Goal: Information Seeking & Learning: Learn about a topic

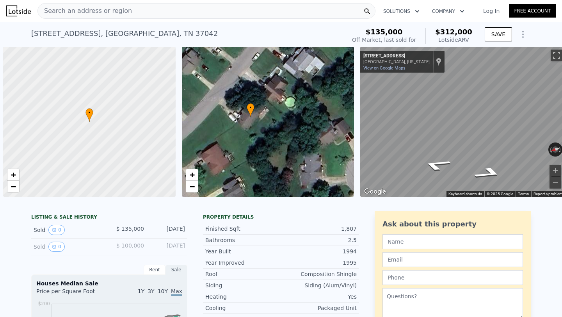
click at [151, 11] on div "Search an address or region" at bounding box center [206, 11] width 338 height 16
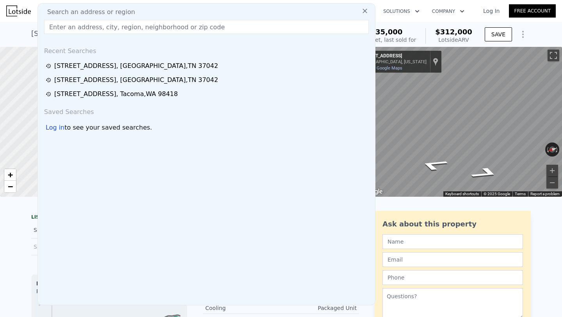
click at [151, 11] on div "Search an address or region" at bounding box center [206, 11] width 331 height 9
click at [152, 22] on input "text" at bounding box center [206, 27] width 325 height 14
paste input "[STREET_ADDRESS]"
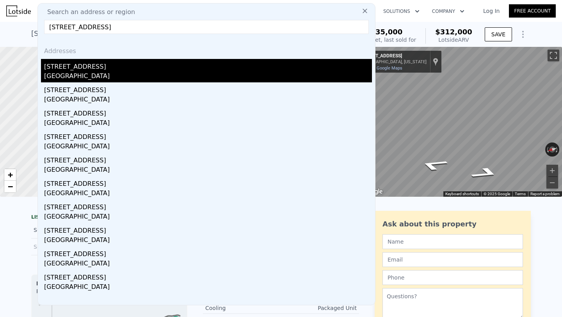
type input "[STREET_ADDRESS]"
click at [121, 75] on div "[GEOGRAPHIC_DATA]" at bounding box center [208, 76] width 328 height 11
type input "1473"
type input "2047"
type input "9583.2"
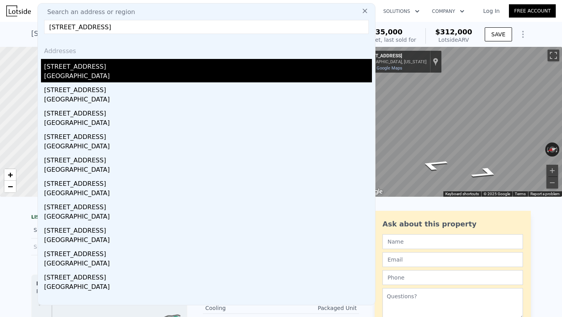
type input "19166.4"
type input "$ 307,000"
type input "$ 74,496"
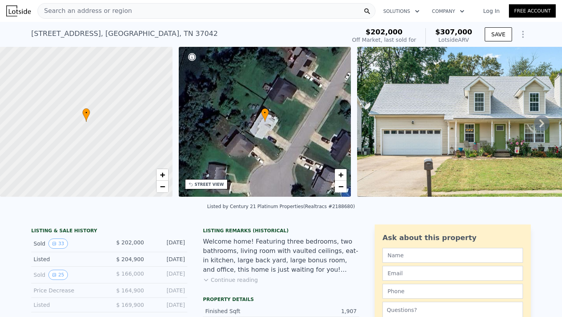
click at [330, 20] on nav "Search an address or region Solutions Company Open main menu Log In Free Account" at bounding box center [281, 11] width 562 height 22
click at [541, 38] on div "[STREET_ADDRESS] Sold [DATE] for $202k (~ARV $307k ) $202,000 Off Market, last …" at bounding box center [281, 34] width 562 height 25
type input "$ 308,000"
type input "$ 75,435"
checkbox input "false"
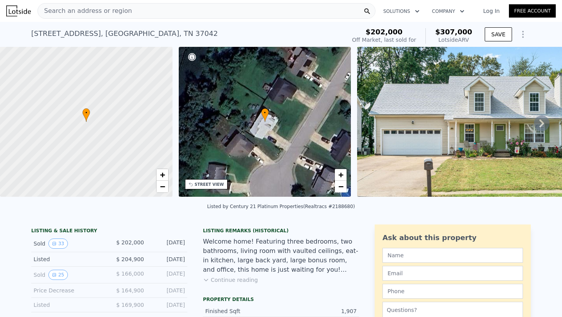
checkbox input "true"
click at [541, 121] on icon at bounding box center [542, 124] width 5 height 8
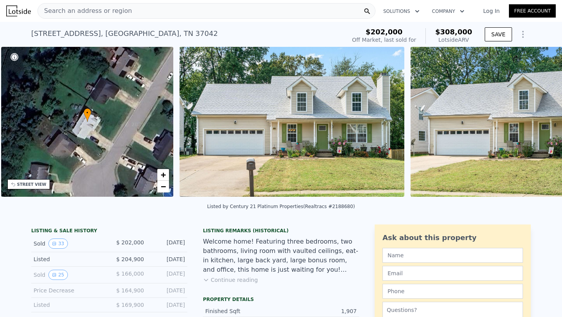
scroll to position [0, 182]
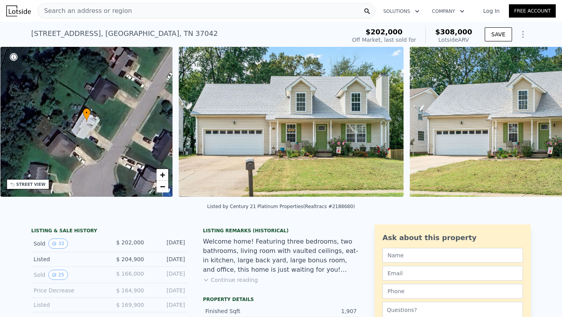
click at [541, 121] on img at bounding box center [522, 122] width 225 height 150
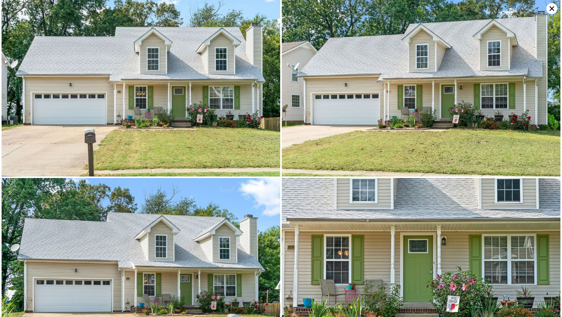
scroll to position [0, 0]
